Goal: Information Seeking & Learning: Find specific fact

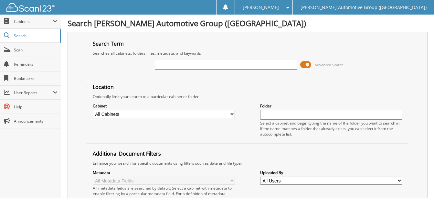
click at [170, 67] on input "text" at bounding box center [226, 65] width 142 height 10
paste input "[US_VEHICLE_IDENTIFICATION_NUMBER]"
type input "[US_VEHICLE_IDENTIFICATION_NUMBER]"
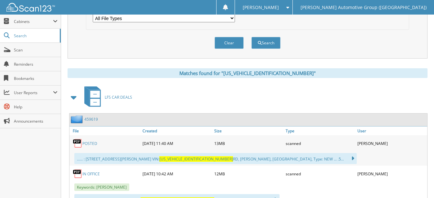
scroll to position [282, 0]
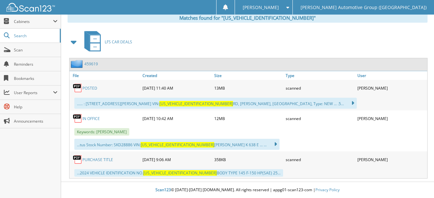
click at [89, 88] on link "POSTED" at bounding box center [89, 87] width 15 height 5
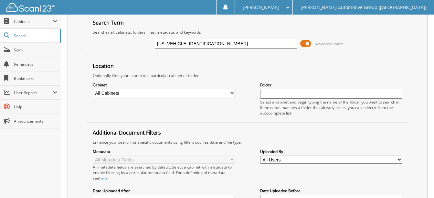
scroll to position [0, 0]
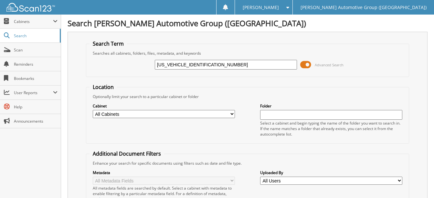
click at [211, 63] on input "[US_VEHICLE_IDENTIFICATION_NUMBER]" at bounding box center [226, 65] width 142 height 10
paste input "MCU0MN3RUB59992"
type input "1FMCU0MN3RUB59992"
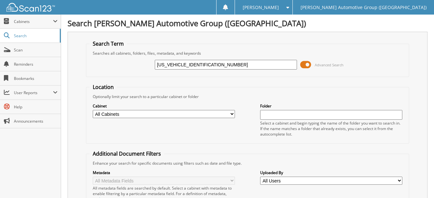
click at [184, 64] on input "1FMCU0MN3RUB59992" at bounding box center [226, 65] width 142 height 10
type input "RUB59992"
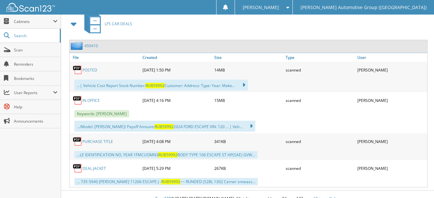
scroll to position [308, 0]
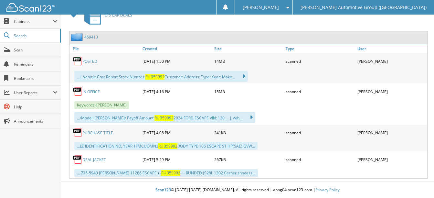
click at [94, 59] on link "POSTED" at bounding box center [89, 60] width 15 height 5
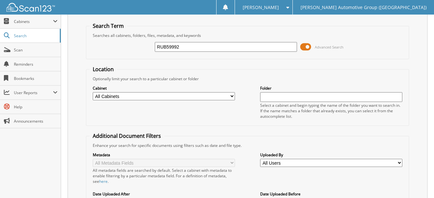
scroll to position [0, 0]
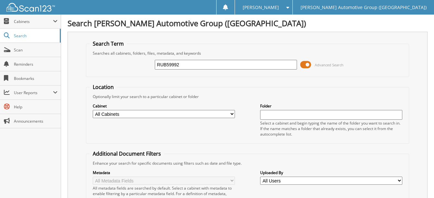
click at [185, 67] on input "RUB59992" at bounding box center [226, 65] width 142 height 10
paste input "1FTER4GH7RLE24480"
type input "1FTER4GH7RLE24480"
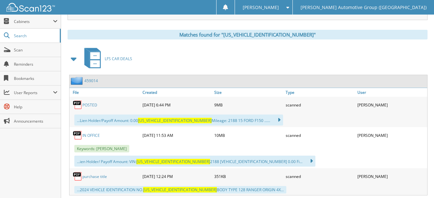
scroll to position [282, 0]
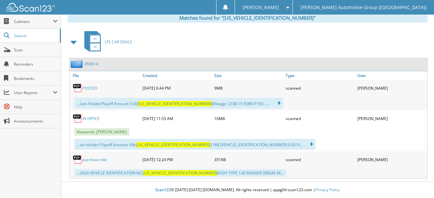
click at [91, 86] on link "POSTED" at bounding box center [89, 87] width 15 height 5
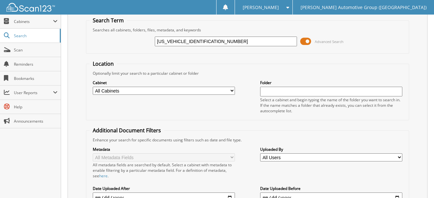
scroll to position [0, 0]
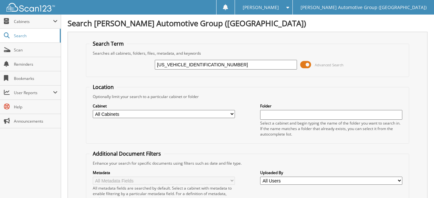
click at [212, 67] on input "[US_VEHICLE_IDENTIFICATION_NUMBER]" at bounding box center [226, 65] width 142 height 10
paste input "text"
paste input "[US_VEHICLE_IDENTIFICATION_NUMBER]"
type input "[US_VEHICLE_IDENTIFICATION_NUMBER]"
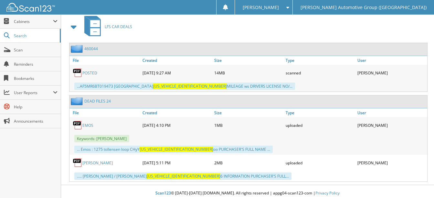
scroll to position [300, 0]
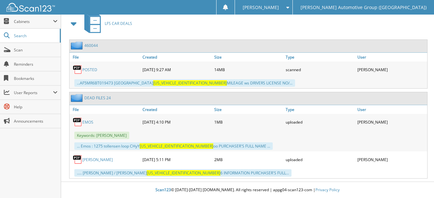
click at [94, 69] on link "POSTED" at bounding box center [89, 69] width 15 height 5
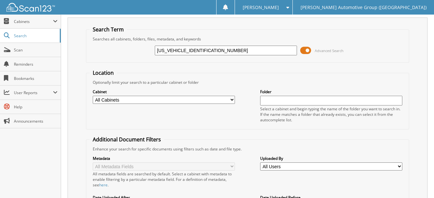
scroll to position [0, 0]
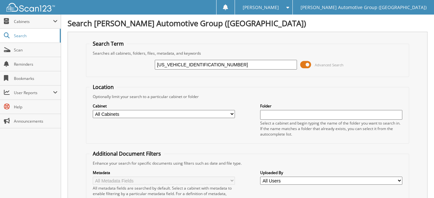
click at [215, 64] on input "1FMCU0GN5SUA16270" at bounding box center [226, 65] width 142 height 10
paste input "B04459"
type input "1FMCU0GN5SUB04459"
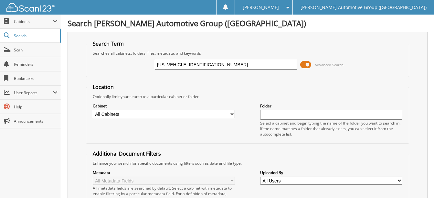
click at [183, 64] on input "1FMCU0GN5SUB04459" at bounding box center [226, 65] width 142 height 10
type input "SUB04459"
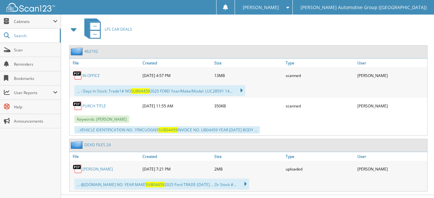
scroll to position [307, 0]
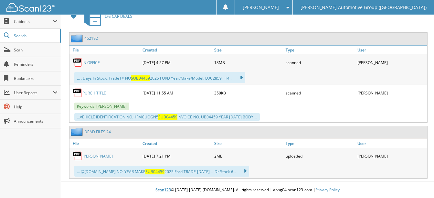
click at [98, 63] on link "IN OFFICE" at bounding box center [90, 62] width 17 height 5
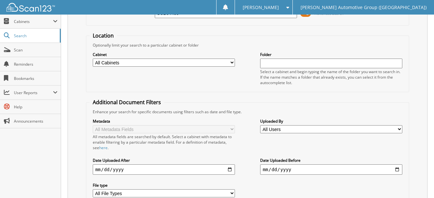
scroll to position [0, 0]
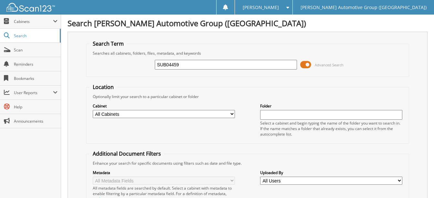
click at [200, 67] on input "SUB04459" at bounding box center [226, 65] width 142 height 10
paste input "[US_VEHICLE_IDENTIFICATION_NUMBER]"
type input "[US_VEHICLE_IDENTIFICATION_NUMBER]"
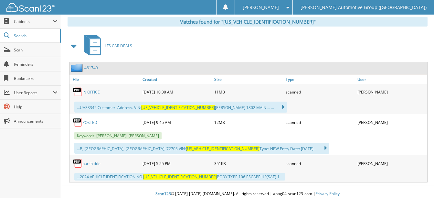
scroll to position [282, 0]
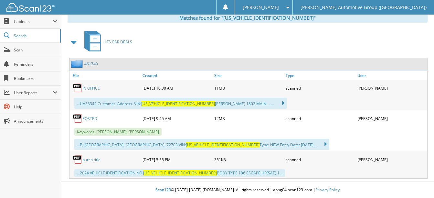
click at [88, 119] on link "POSTED" at bounding box center [89, 118] width 15 height 5
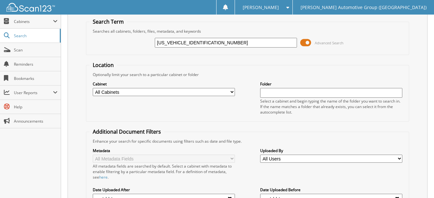
scroll to position [0, 0]
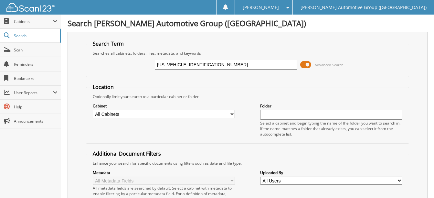
click at [207, 65] on input "1FMCU0E11SUA33342" at bounding box center [226, 65] width 142 height 10
paste input "GN9SUA28356"
type input "1FMCU0GN9SUA28356\"
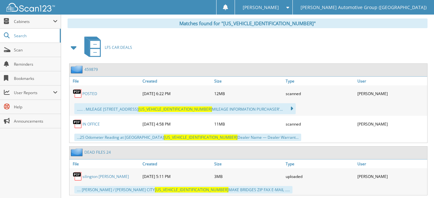
scroll to position [291, 0]
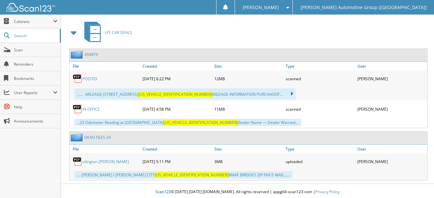
click at [94, 80] on link "POSTED" at bounding box center [89, 78] width 15 height 5
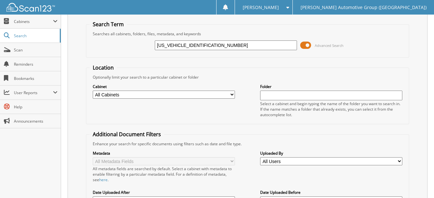
scroll to position [0, 0]
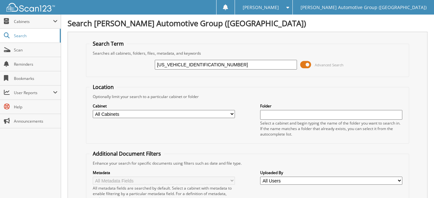
click at [209, 64] on input "[US_VEHICLE_IDENTIFICATION_NUMBER]" at bounding box center [226, 65] width 142 height 10
paste input "TER4GH5RLE43478"
type input "1FTER4GH5RLE43478"
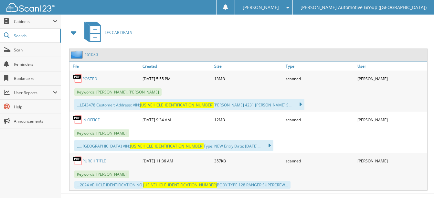
scroll to position [303, 0]
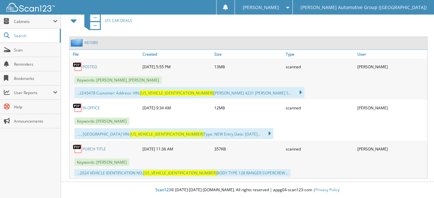
click at [91, 66] on link "POSTED" at bounding box center [89, 66] width 15 height 5
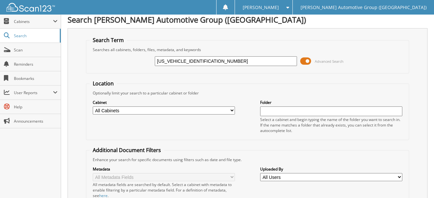
scroll to position [0, 0]
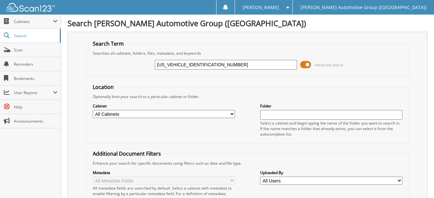
click at [204, 64] on input "[US_VEHICLE_IDENTIFICATION_NUMBER]" at bounding box center [226, 65] width 142 height 10
paste input "MCU0GN5RUB05394"
type input "[US_VEHICLE_IDENTIFICATION_NUMBER]"
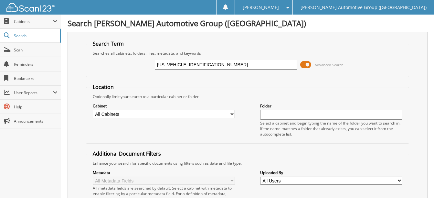
click at [183, 64] on input "[US_VEHICLE_IDENTIFICATION_NUMBER]" at bounding box center [226, 65] width 142 height 10
type input "RUB05394"
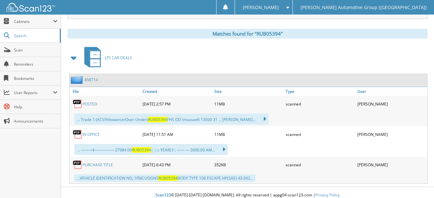
scroll to position [271, 0]
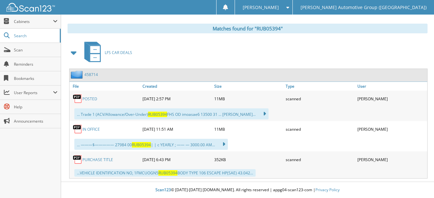
click at [93, 99] on link "POSTED" at bounding box center [89, 98] width 15 height 5
